Goal: Information Seeking & Learning: Learn about a topic

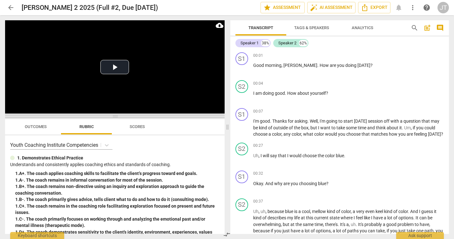
drag, startPoint x: 113, startPoint y: 85, endPoint x: 112, endPoint y: 117, distance: 31.8
click at [112, 117] on span at bounding box center [114, 117] width 219 height 4
click at [114, 68] on button "Play Video" at bounding box center [114, 67] width 29 height 14
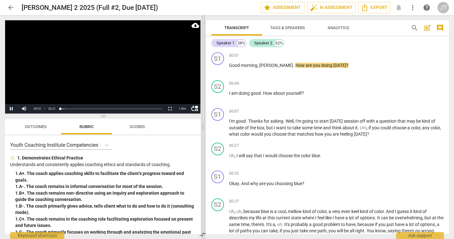
drag, startPoint x: 227, startPoint y: 128, endPoint x: 203, endPoint y: 128, distance: 24.1
click at [203, 128] on span at bounding box center [203, 127] width 4 height 224
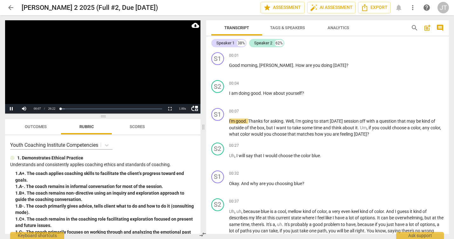
click at [92, 71] on video at bounding box center [102, 66] width 195 height 93
click at [280, 28] on span "Tags & Speakers" at bounding box center [287, 27] width 35 height 5
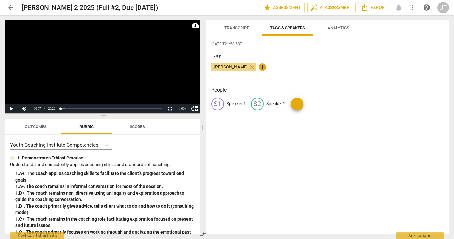
click at [238, 103] on p "Speaker 1" at bounding box center [235, 104] width 19 height 7
type input "Coach"
click at [315, 104] on p "Speaker 2" at bounding box center [316, 104] width 19 height 7
type input "Client"
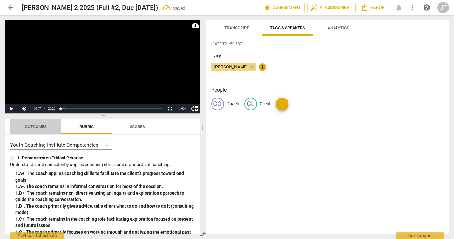
click at [21, 127] on span "Outcomes" at bounding box center [35, 127] width 37 height 9
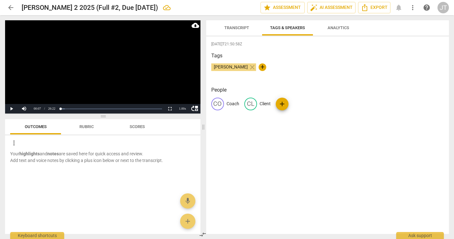
click at [41, 124] on span "Outcomes" at bounding box center [36, 126] width 22 height 5
